Goal: Task Accomplishment & Management: Manage account settings

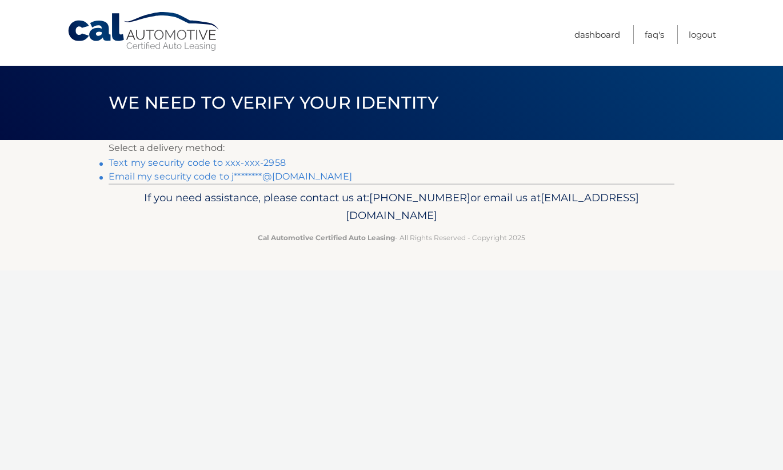
click at [169, 162] on link "Text my security code to xxx-xxx-2958" at bounding box center [197, 162] width 177 height 11
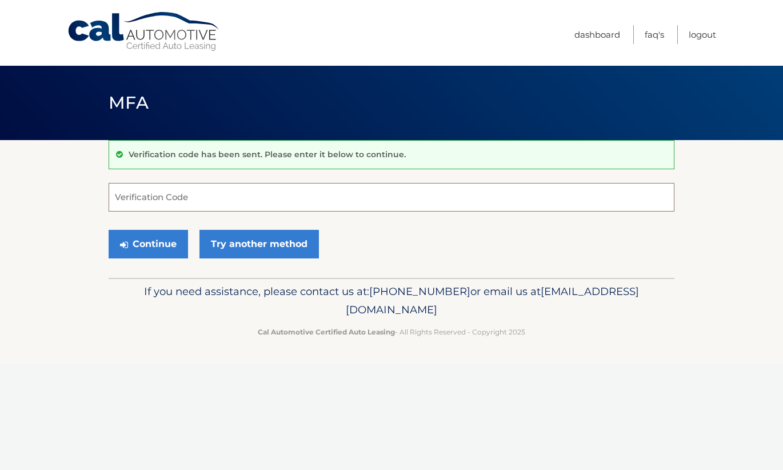
click at [154, 197] on input "Verification Code" at bounding box center [392, 197] width 566 height 29
type input "146075"
click at [109, 230] on button "Continue" at bounding box center [148, 244] width 79 height 29
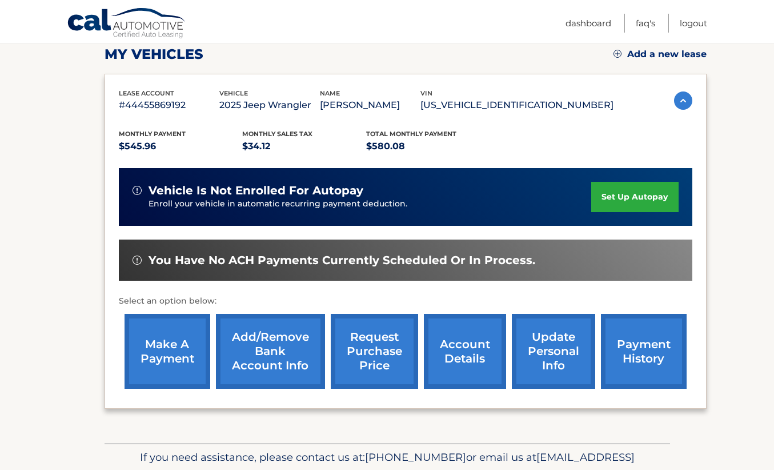
scroll to position [171, 0]
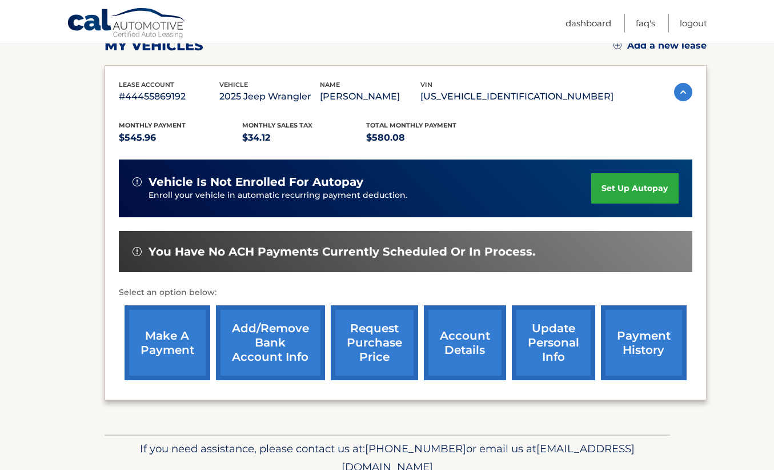
click at [165, 330] on link "make a payment" at bounding box center [168, 342] width 86 height 75
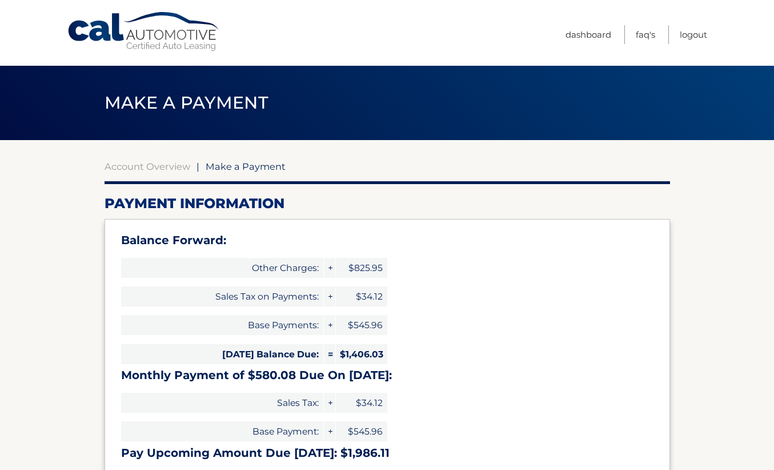
select select "YzIzNDJiODAtYWY4OC00ZmZlLWJkNmQtOTVkNzhkNTc0NGM3"
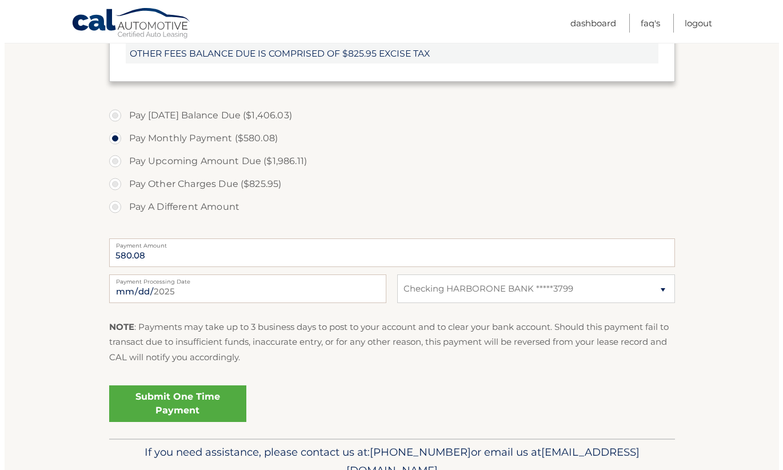
scroll to position [457, 0]
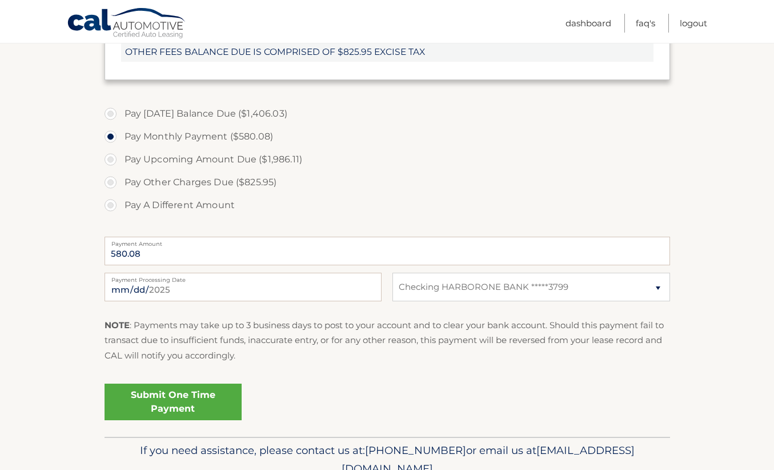
click at [178, 398] on link "Submit One Time Payment" at bounding box center [173, 401] width 137 height 37
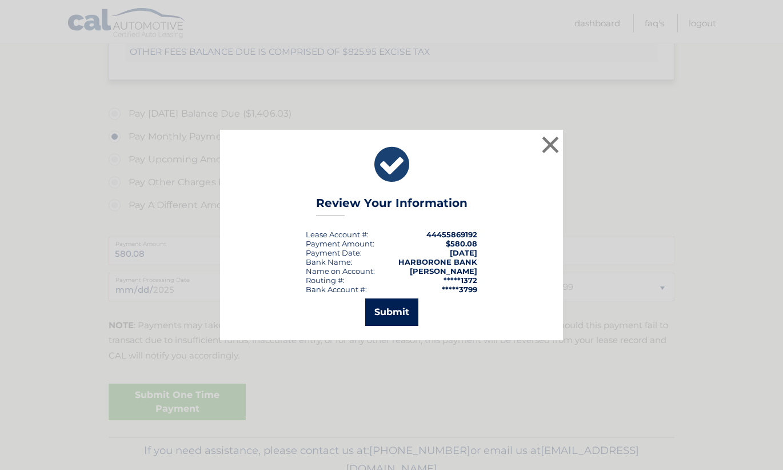
click at [379, 307] on button "Submit" at bounding box center [391, 311] width 53 height 27
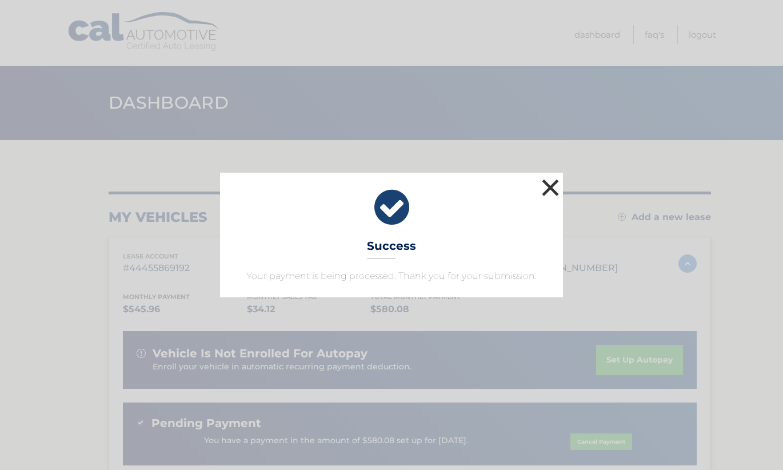
click at [548, 188] on button "×" at bounding box center [550, 187] width 23 height 23
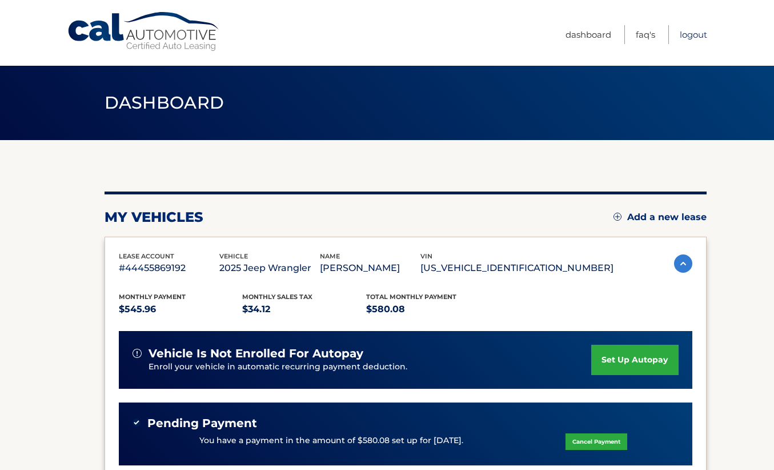
click at [697, 35] on link "Logout" at bounding box center [693, 34] width 27 height 19
